Goal: Task Accomplishment & Management: Manage account settings

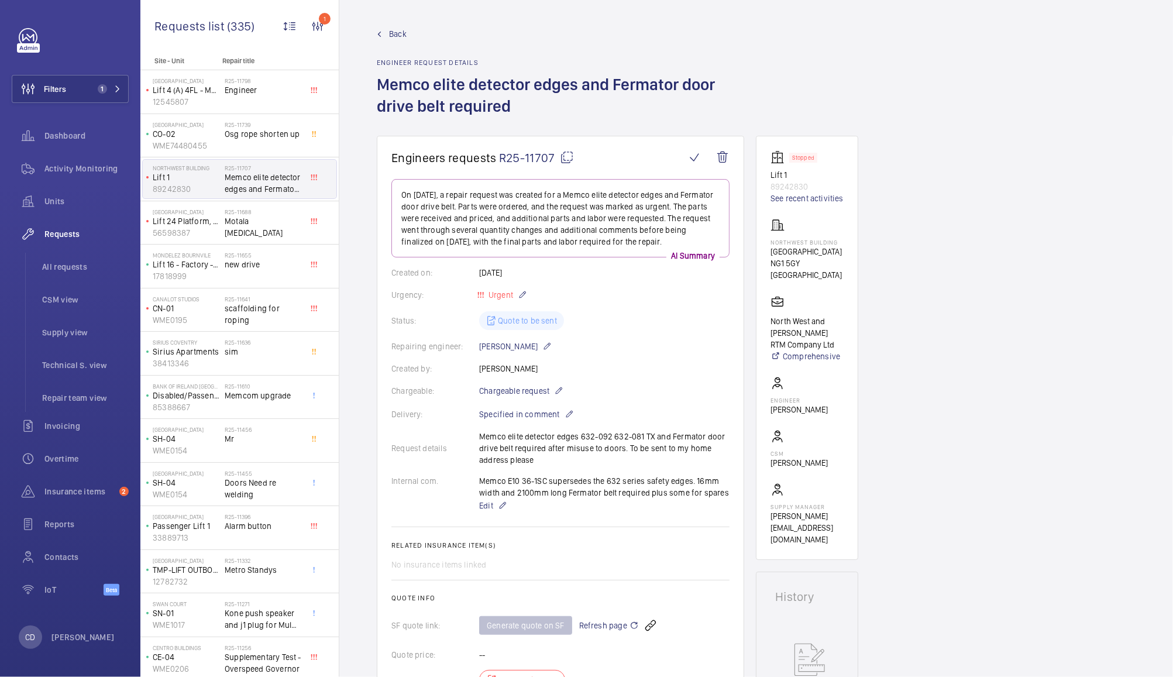
scroll to position [126, 0]
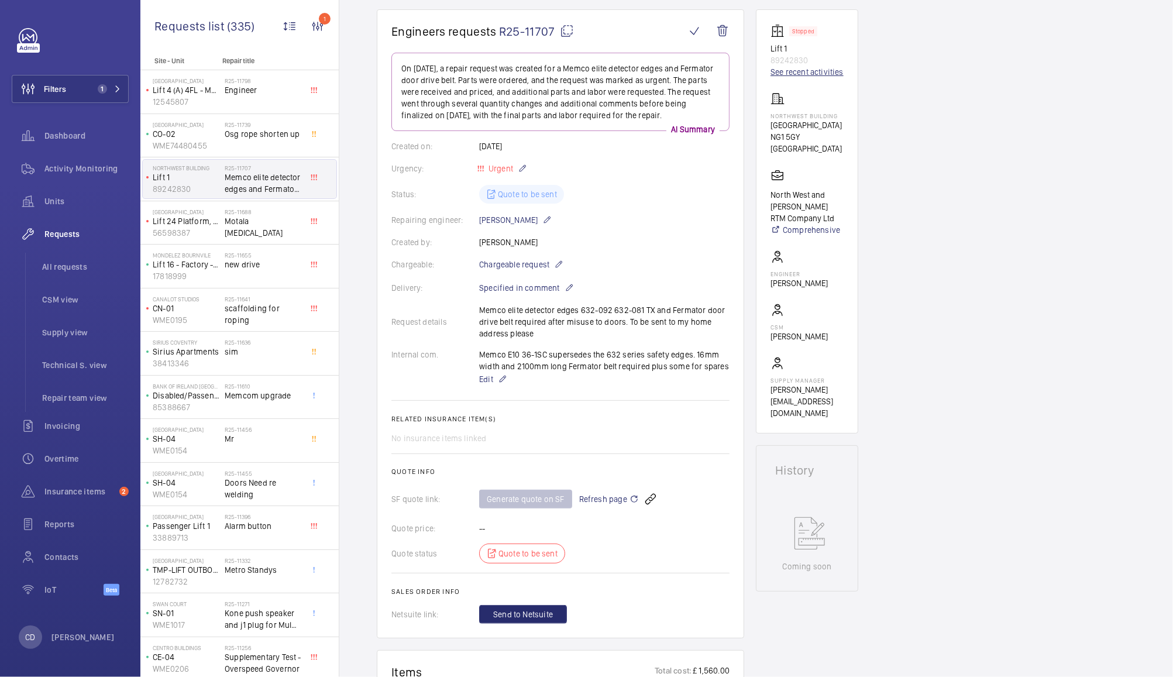
click at [815, 70] on link "See recent activities" at bounding box center [806, 72] width 73 height 12
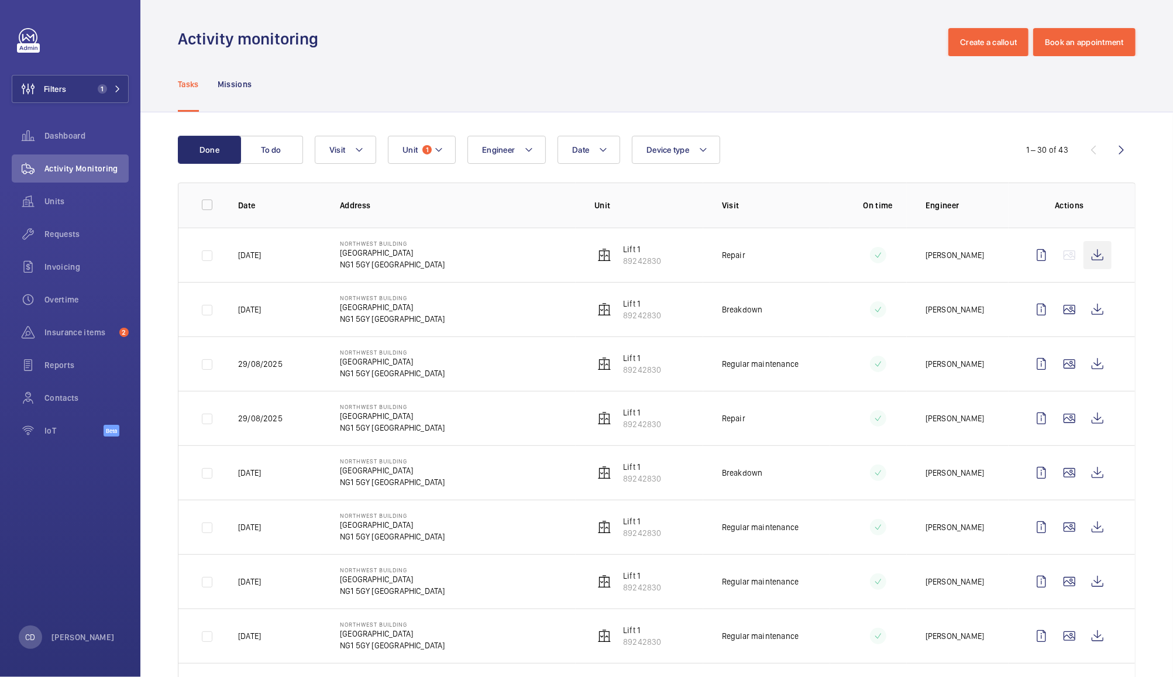
click at [1090, 255] on wm-front-icon-button at bounding box center [1097, 255] width 28 height 28
click at [1096, 313] on wm-front-icon-button at bounding box center [1097, 309] width 28 height 28
click at [60, 202] on span "Units" at bounding box center [86, 201] width 84 height 12
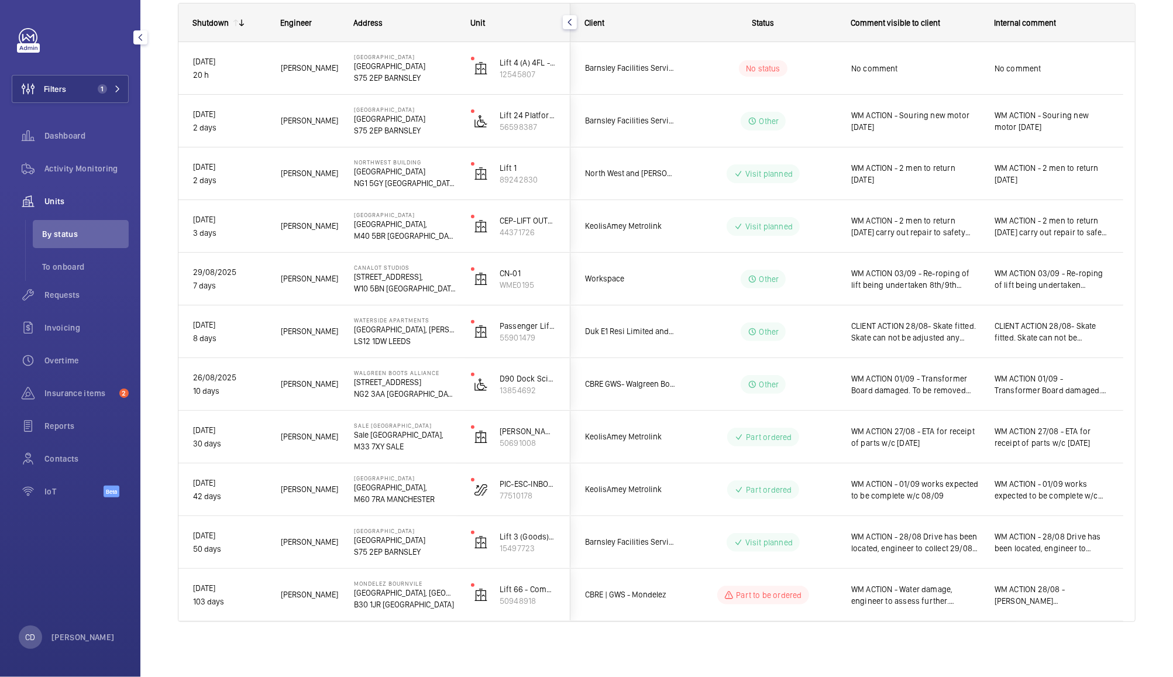
scroll to position [174, 0]
click at [697, 549] on wm-front-pills-cell "Visit planned" at bounding box center [763, 541] width 146 height 19
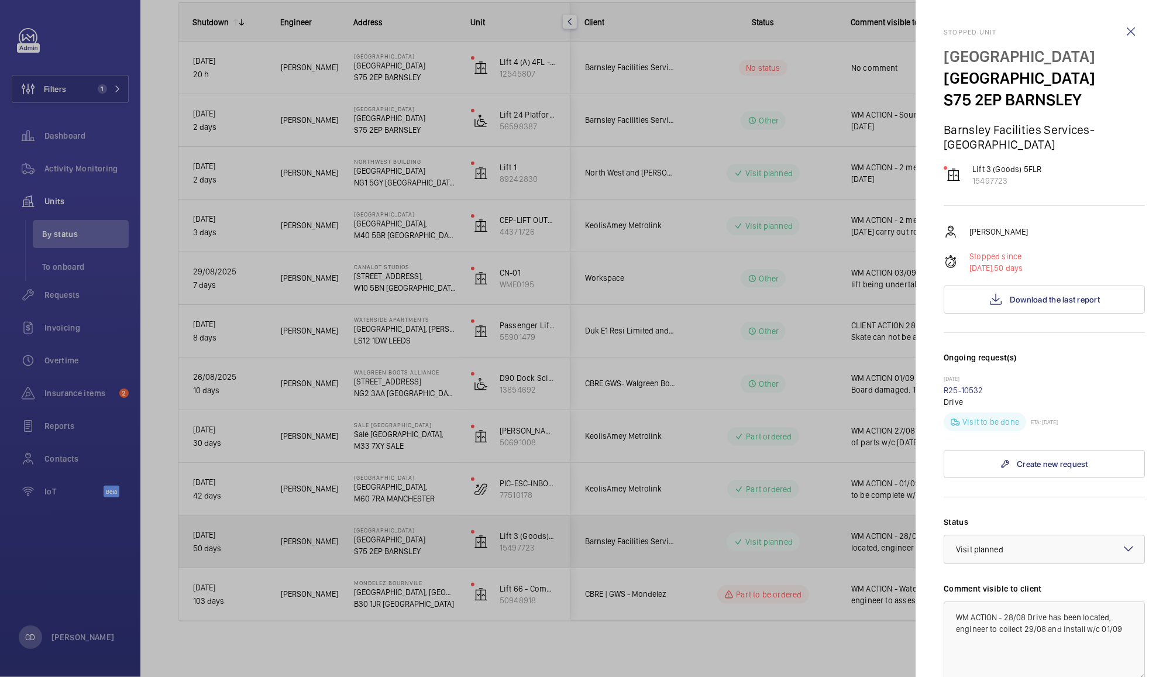
click at [702, 547] on div at bounding box center [586, 338] width 1173 height 677
